Goal: Find specific page/section: Find specific page/section

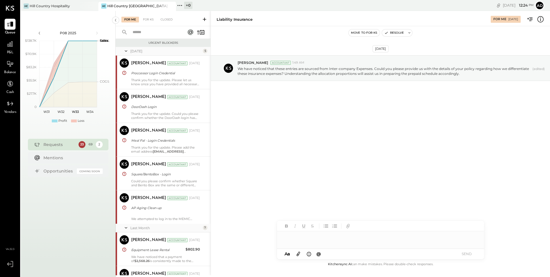
scroll to position [849, 0]
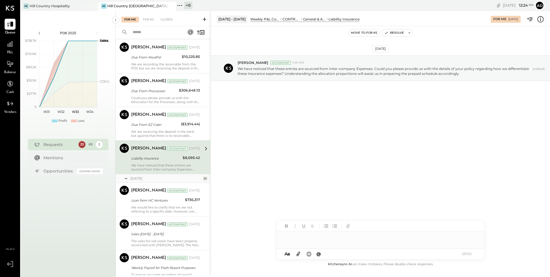
click at [5, 49] on div "P&L" at bounding box center [10, 47] width 11 height 17
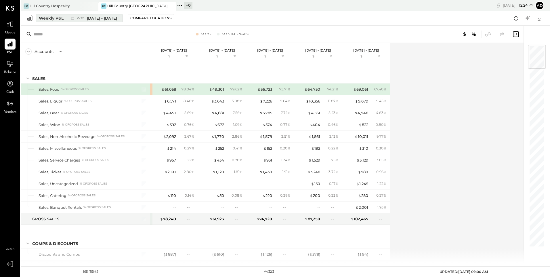
click at [102, 18] on span "[DATE] - [DATE]" at bounding box center [102, 18] width 30 height 5
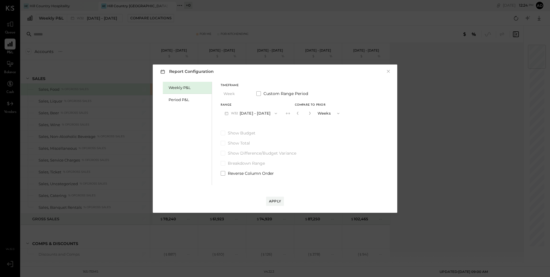
click at [391, 72] on div "Report Configuration ×" at bounding box center [274, 71] width 233 height 8
click at [388, 71] on button "×" at bounding box center [388, 71] width 5 height 6
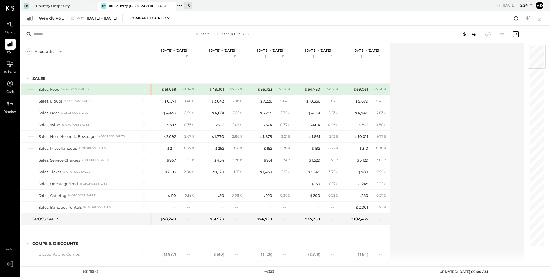
click at [29, 52] on icon at bounding box center [28, 51] width 6 height 6
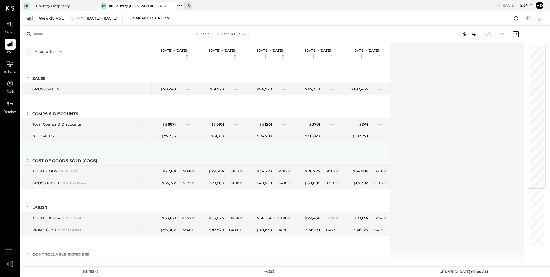
click at [26, 162] on icon at bounding box center [27, 160] width 6 height 6
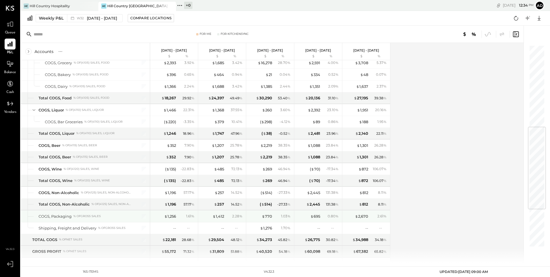
scroll to position [201, 0]
